Goal: Transaction & Acquisition: Purchase product/service

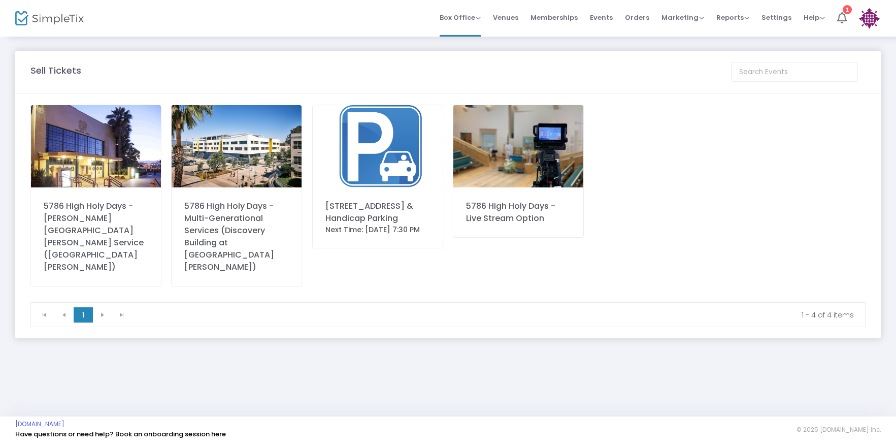
click at [89, 199] on div "5786 High Holy Days - [PERSON_NAME][GEOGRAPHIC_DATA][PERSON_NAME] Service ([GEO…" at bounding box center [95, 196] width 131 height 182
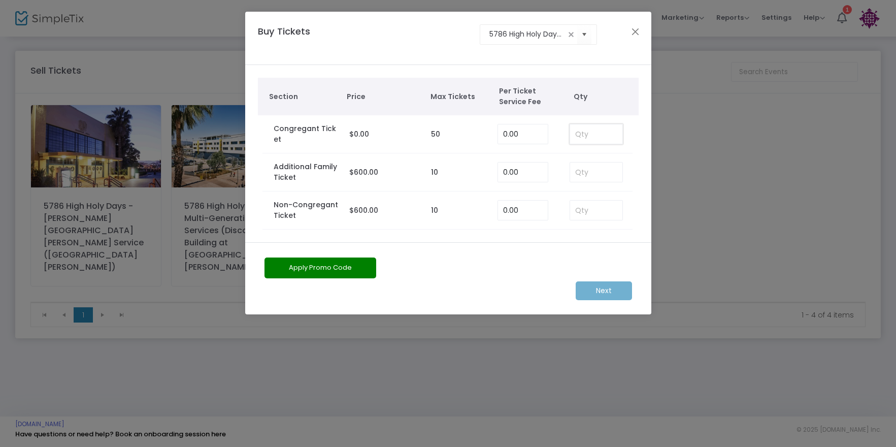
click at [579, 135] on input at bounding box center [596, 133] width 53 height 19
type input "4"
click at [617, 290] on m-button "Next" at bounding box center [603, 290] width 56 height 19
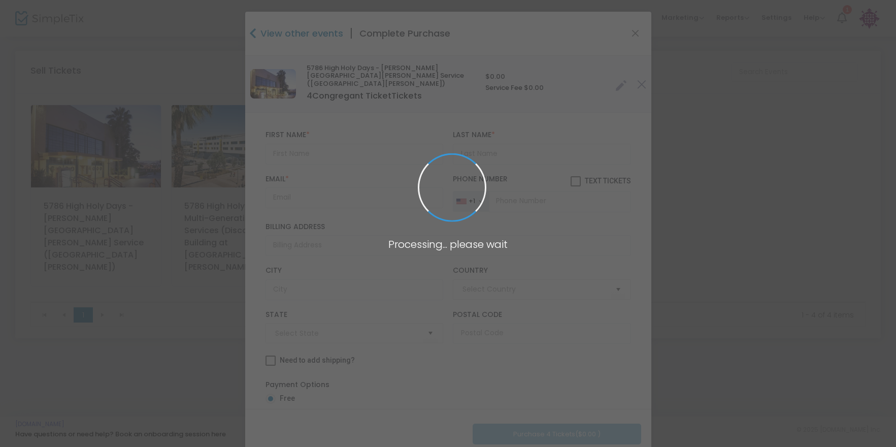
type input "[GEOGRAPHIC_DATA]"
type input "[US_STATE]"
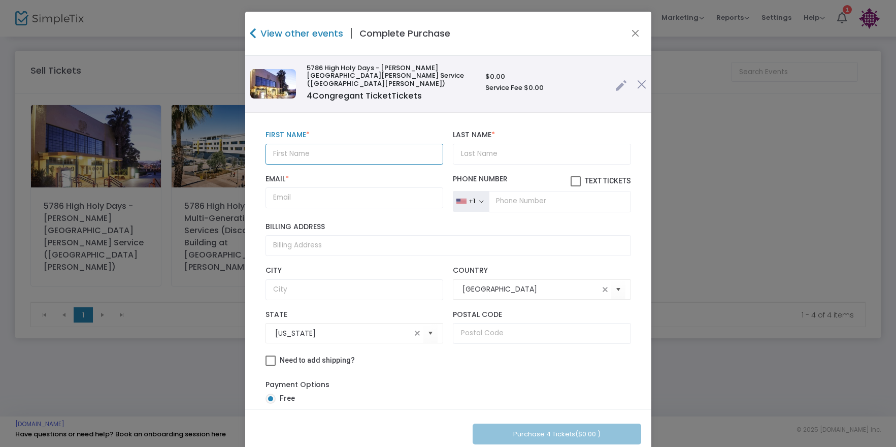
click at [312, 144] on input "text" at bounding box center [354, 154] width 178 height 21
type input "[PERSON_NAME]"
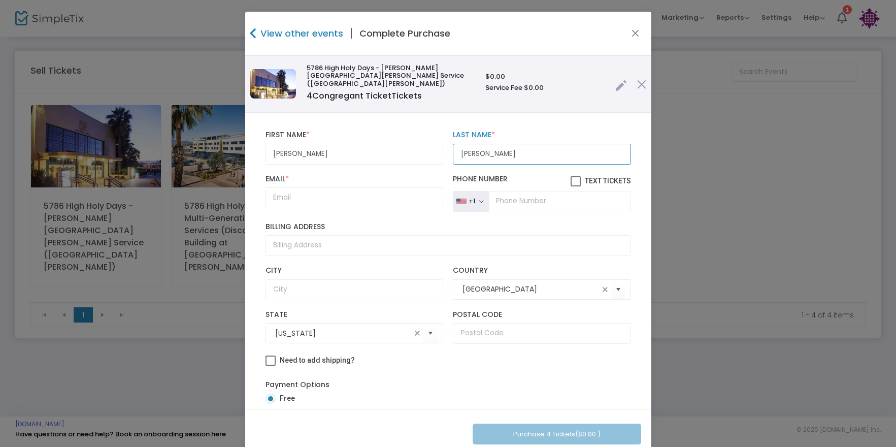
type input "[PERSON_NAME]"
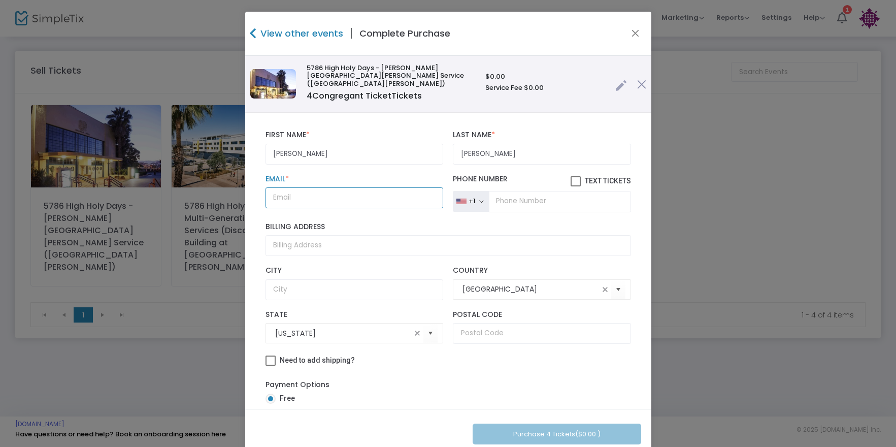
click at [299, 189] on input "Email *" at bounding box center [354, 197] width 178 height 21
paste input "[EMAIL_ADDRESS][PERSON_NAME][DOMAIN_NAME]"
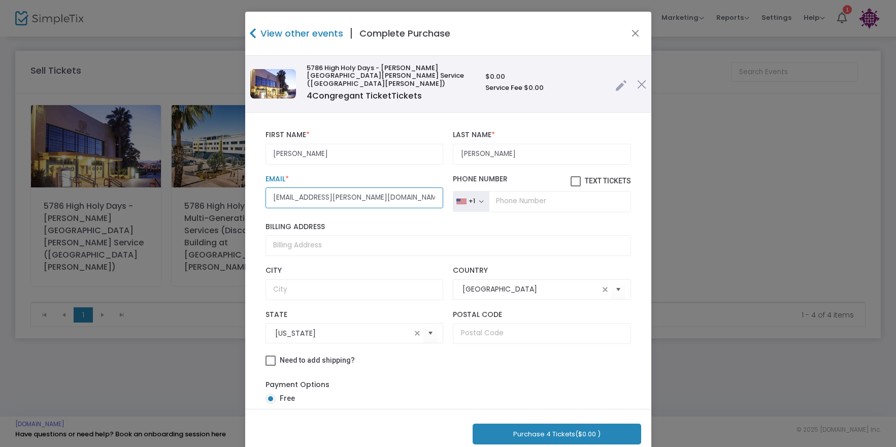
type input "[EMAIL_ADDRESS][PERSON_NAME][DOMAIN_NAME]"
click at [527, 197] on input "tel" at bounding box center [560, 201] width 142 height 21
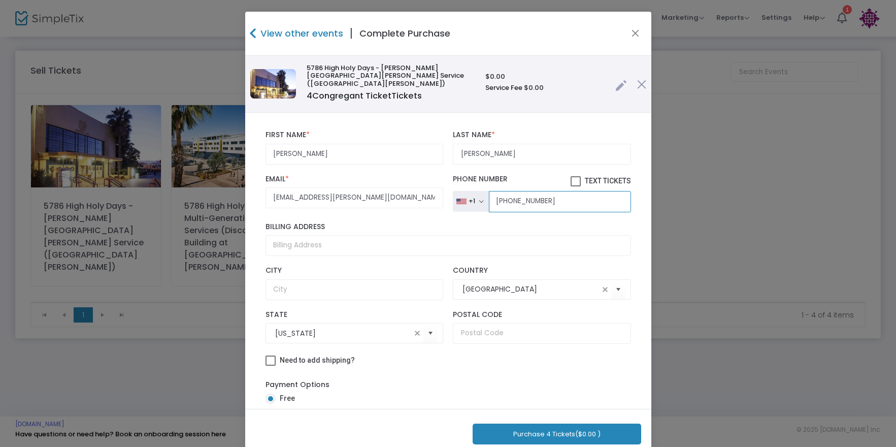
type input "[PHONE_NUMBER]"
click at [569, 435] on button "Purchase 4 Tickets ($0.00 )" at bounding box center [556, 433] width 168 height 21
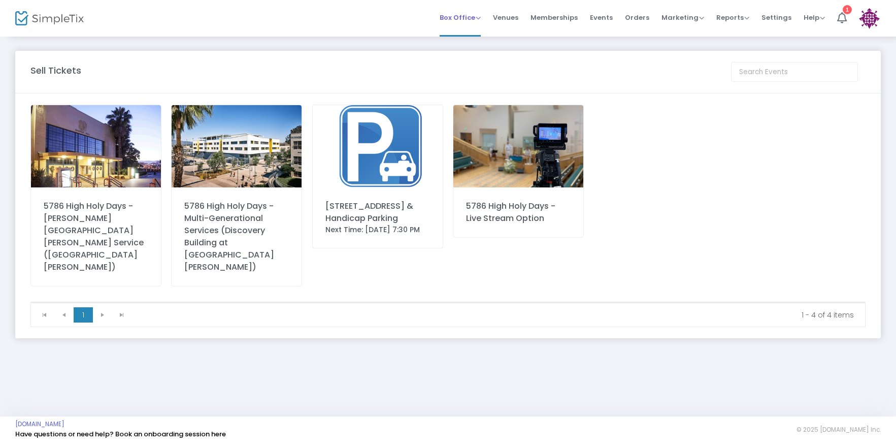
click at [481, 18] on span "Box Office" at bounding box center [459, 18] width 41 height 10
click at [481, 29] on li "Sell Tickets" at bounding box center [475, 34] width 73 height 20
